Goal: Task Accomplishment & Management: Use online tool/utility

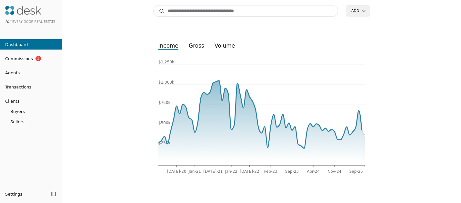
click at [21, 59] on span "Commissions" at bounding box center [16, 58] width 33 height 7
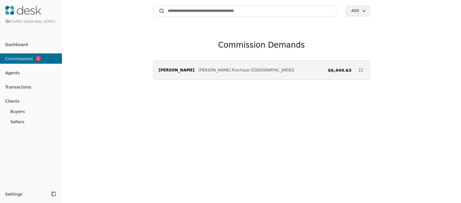
click at [31, 86] on link "Transactions" at bounding box center [31, 87] width 62 height 7
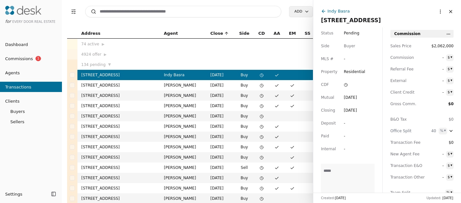
click at [227, 10] on input at bounding box center [183, 12] width 196 height 12
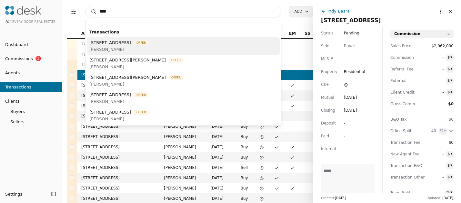
type input "****"
click at [188, 47] on div "[STREET_ADDRESS] Offer [PERSON_NAME]" at bounding box center [183, 45] width 193 height 17
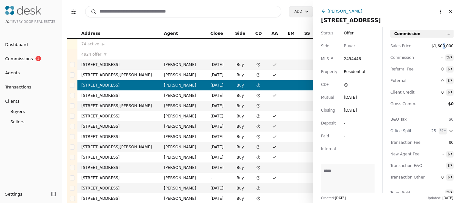
click at [444, 48] on span "$1,600,000" at bounding box center [438, 46] width 29 height 6
click at [444, 47] on input "**********" at bounding box center [438, 46] width 29 height 6
type input "**********"
click at [450, 59] on html "for Every Door Real Estate Dashboard Commissions 1 Agents Transactions Clients …" at bounding box center [230, 101] width 461 height 203
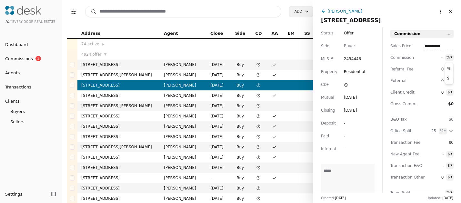
click at [441, 58] on html "for Every Door Real Estate Dashboard Commissions 1 Agents Transactions Clients …" at bounding box center [230, 101] width 461 height 203
click at [441, 58] on span "-" at bounding box center [433, 57] width 18 height 6
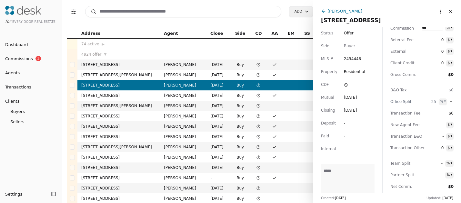
scroll to position [40, 0]
type input "***"
click at [451, 89] on icon "button" at bounding box center [450, 90] width 5 height 5
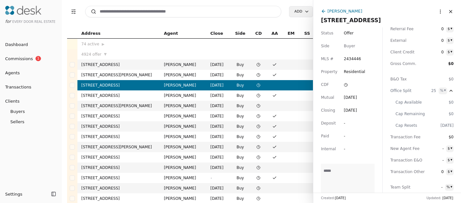
click at [444, 90] on html "for Every Door Real Estate Dashboard Commissions 1 Agents Transactions Clients …" at bounding box center [230, 101] width 461 height 203
click at [434, 92] on html "for Every Door Real Estate Dashboard Commissions 1 Agents Transactions Clients …" at bounding box center [230, 101] width 461 height 203
click at [434, 92] on span "25" at bounding box center [430, 91] width 12 height 6
click at [434, 92] on input "**" at bounding box center [430, 90] width 21 height 5
type input "*"
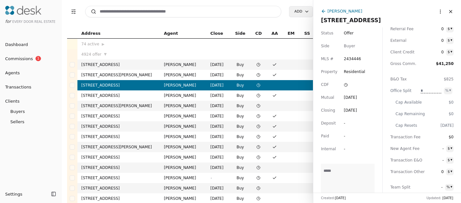
click at [429, 108] on div "Sales Price $1,650,000 Commission 2.50 % ▾ Referral Fee 0 $ ▾ External 0 $ ▾ Cl…" at bounding box center [421, 117] width 63 height 228
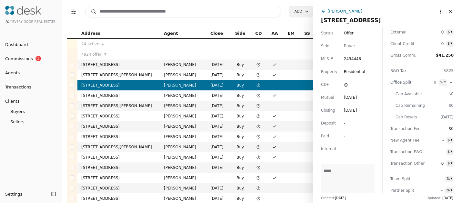
scroll to position [49, 0]
click at [446, 82] on html "for Every Door Real Estate Dashboard Commissions 1 Agents Transactions Clients …" at bounding box center [230, 101] width 461 height 203
click at [434, 82] on span "0" at bounding box center [430, 82] width 12 height 6
type input "**"
click at [430, 65] on div "Sales Price $1,650,000 Commission 2.50 % ▾ Referral Fee 0 $ ▾ External 0 $ ▾ Cl…" at bounding box center [421, 108] width 63 height 228
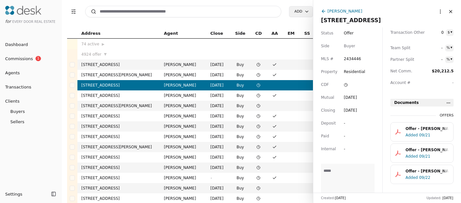
scroll to position [186, 0]
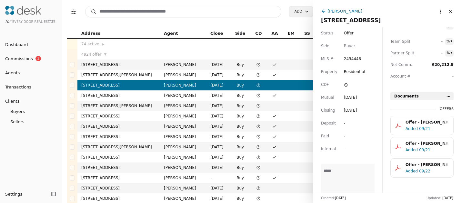
click at [9, 78] on button "Agents" at bounding box center [31, 73] width 62 height 10
click at [8, 75] on span "Agents" at bounding box center [10, 73] width 20 height 7
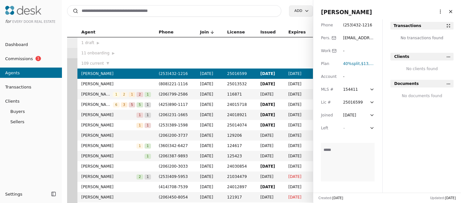
click at [136, 7] on input at bounding box center [174, 11] width 214 height 12
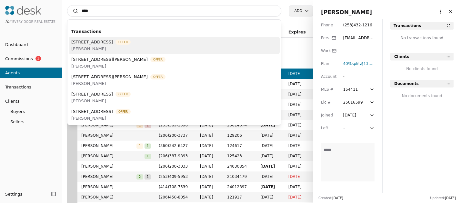
type input "****"
click at [113, 43] on span "[STREET_ADDRESS]" at bounding box center [92, 42] width 42 height 7
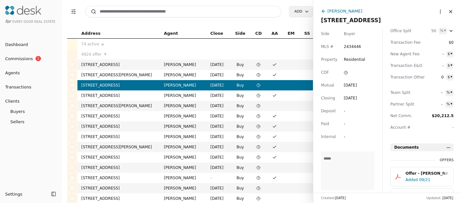
scroll to position [151, 0]
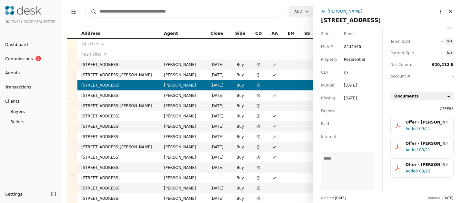
click at [293, 87] on td at bounding box center [290, 85] width 17 height 10
click at [332, 12] on div "[PERSON_NAME]" at bounding box center [344, 11] width 35 height 7
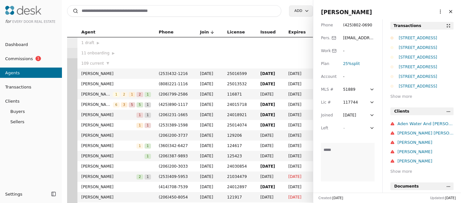
click at [396, 96] on div "Show more" at bounding box center [421, 96] width 63 height 6
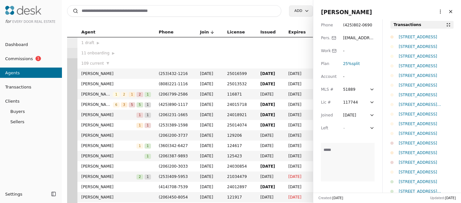
scroll to position [1, 0]
click at [404, 114] on div "[STREET_ADDRESS]" at bounding box center [425, 114] width 55 height 6
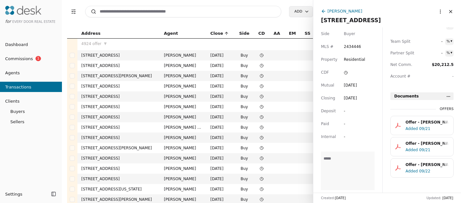
scroll to position [59, 0]
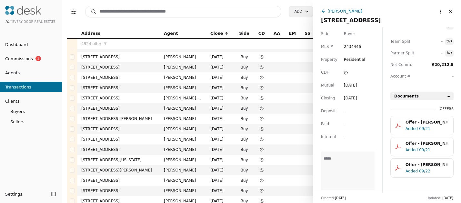
click at [435, 13] on html "for Every Door Real Estate Dashboard Commissions 1 Agents Transactions Clients …" at bounding box center [230, 101] width 461 height 203
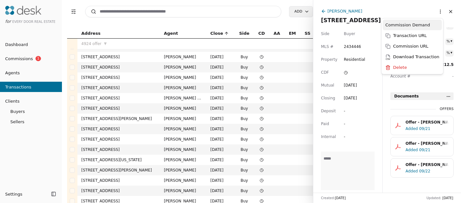
click at [412, 25] on div "Commission Demand" at bounding box center [412, 25] width 59 height 11
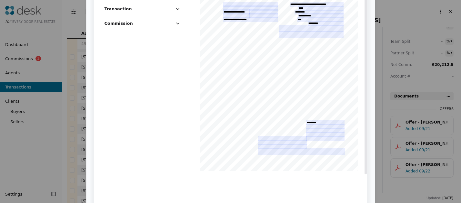
scroll to position [0, 0]
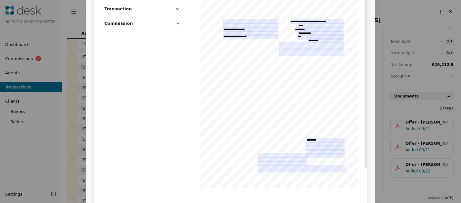
click at [175, 23] on icon "button" at bounding box center [177, 23] width 5 height 5
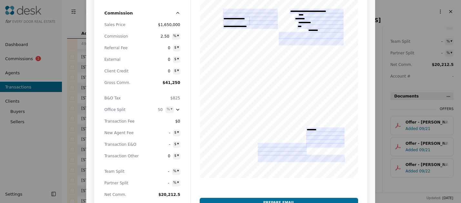
scroll to position [29, 0]
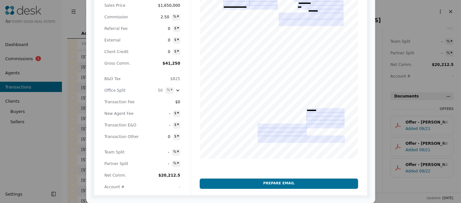
click at [319, 185] on button "Prepare Email" at bounding box center [279, 184] width 158 height 10
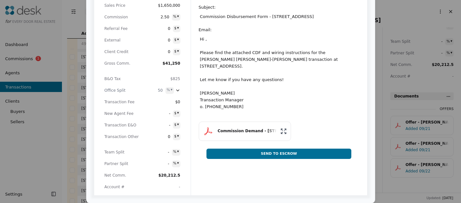
click at [249, 122] on button "Commission Demand - [STREET_ADDRESS]" at bounding box center [245, 131] width 92 height 19
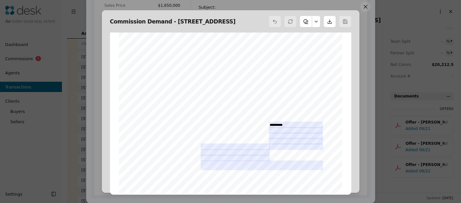
scroll to position [132, 0]
click at [366, 6] on button at bounding box center [365, 7] width 10 height 10
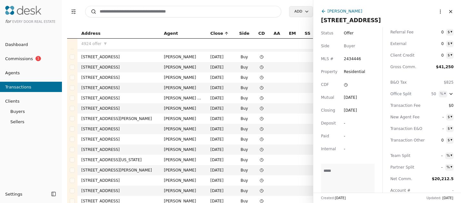
scroll to position [0, 0]
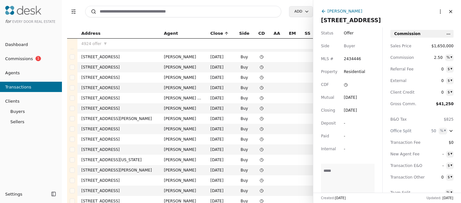
click at [448, 35] on html "for Every Door Real Estate Dashboard Commissions 1 Agents Transactions Clients …" at bounding box center [230, 101] width 461 height 203
click at [419, 25] on html "for Every Door Real Estate Dashboard Commissions 1 Agents Transactions Clients …" at bounding box center [230, 101] width 461 height 203
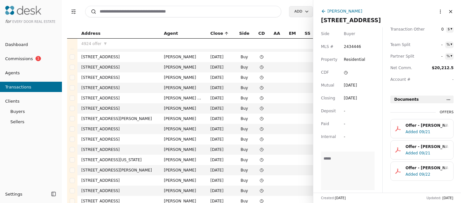
scroll to position [151, 0]
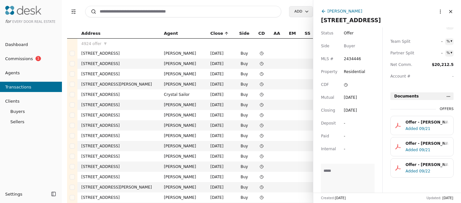
click at [448, 11] on button "Close" at bounding box center [450, 11] width 10 height 10
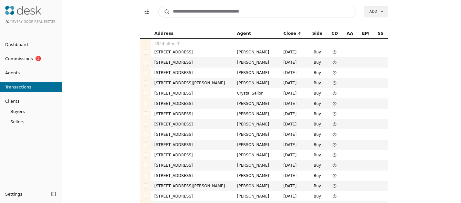
scroll to position [456, 0]
click at [51, 86] on link "Transactions" at bounding box center [31, 87] width 62 height 7
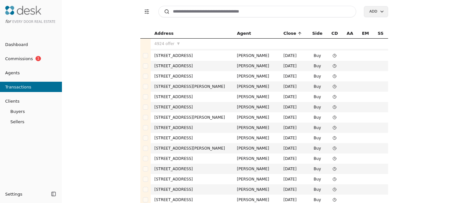
scroll to position [507, 0]
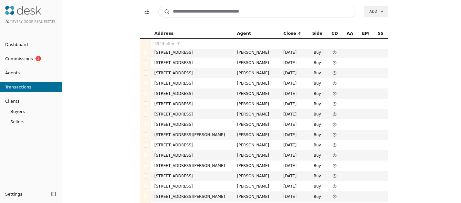
click at [27, 72] on link "Agents" at bounding box center [31, 73] width 62 height 7
